Goal: Unclear

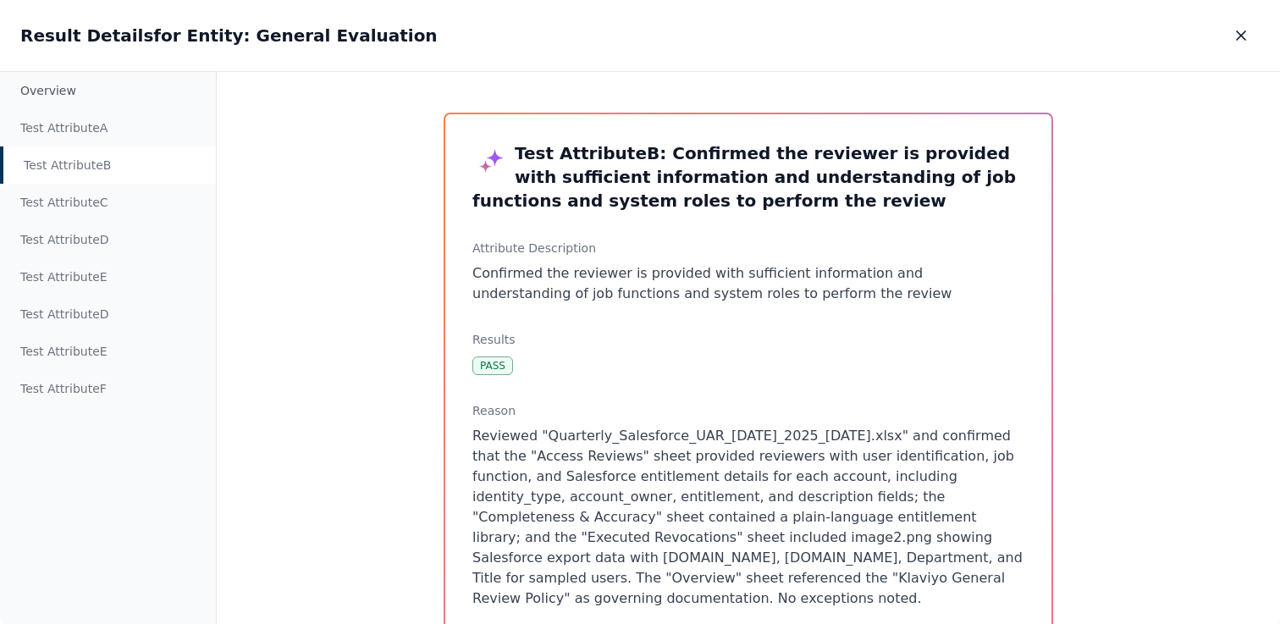
scroll to position [44, 0]
